Goal: Information Seeking & Learning: Check status

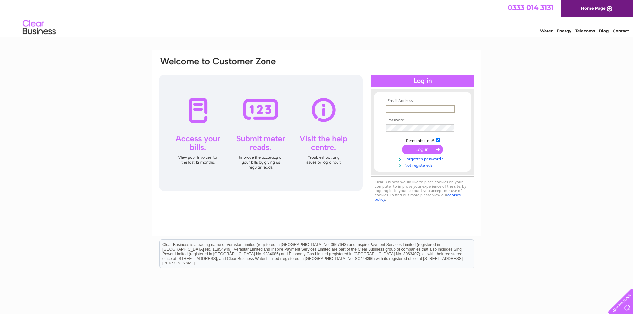
click at [421, 107] on input "text" at bounding box center [420, 109] width 69 height 8
type input "sales@homeworx.uk.com"
click at [430, 147] on input "submit" at bounding box center [422, 148] width 41 height 9
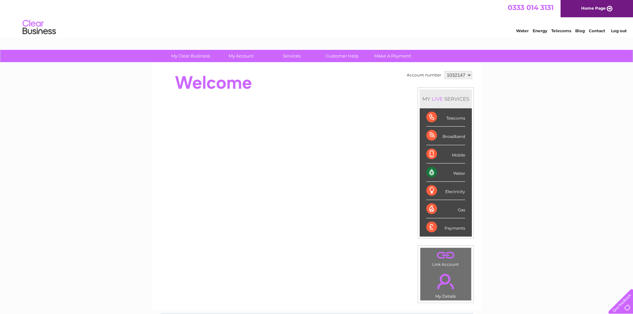
click at [449, 138] on div "Broadband" at bounding box center [445, 136] width 39 height 18
click at [350, 55] on link "Customer Help" at bounding box center [342, 56] width 55 height 12
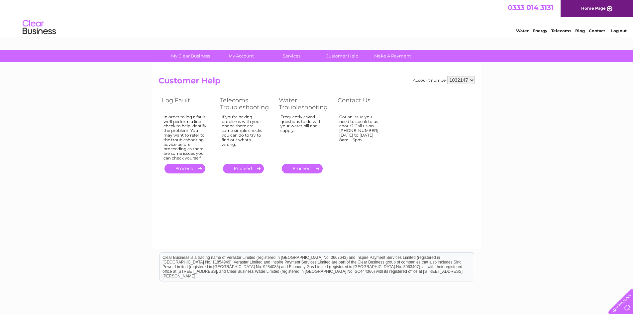
click at [186, 168] on link "." at bounding box center [184, 169] width 41 height 10
